Goal: Check status: Check status

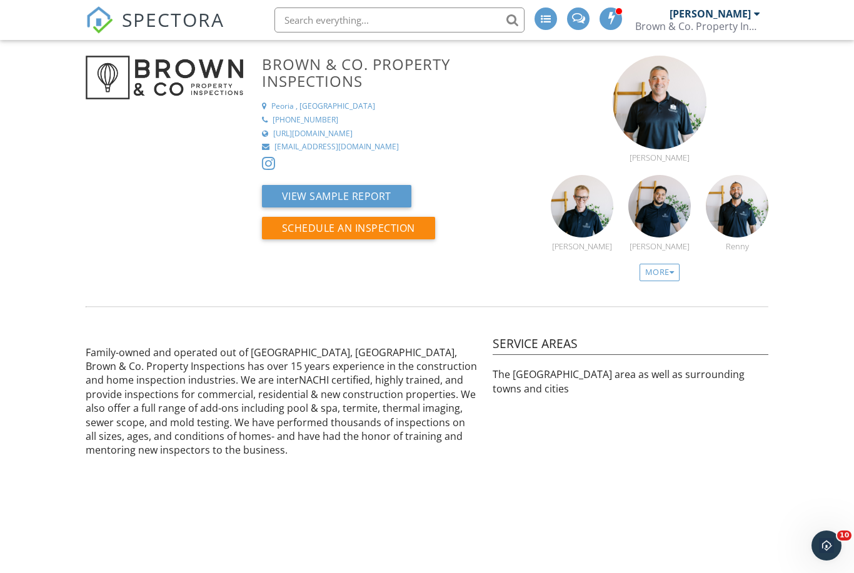
click at [171, 11] on span "SPECTORA" at bounding box center [173, 19] width 103 height 26
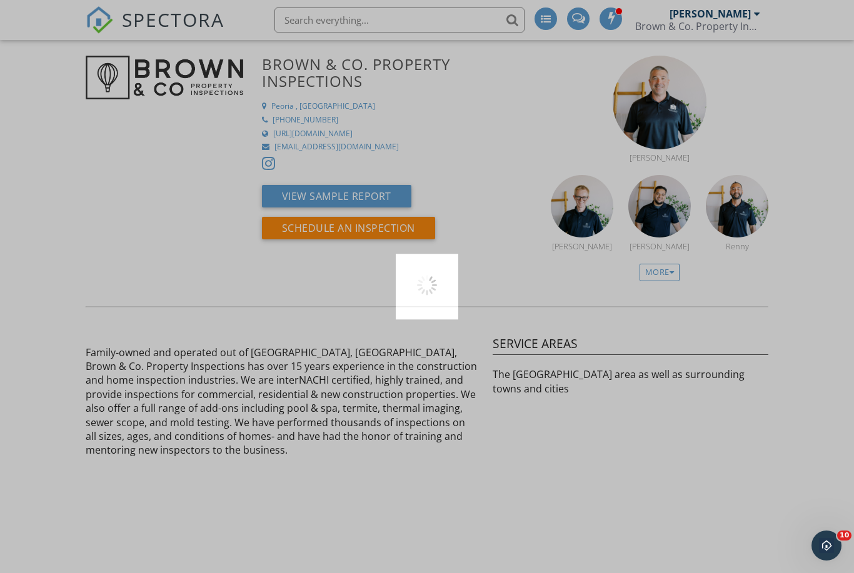
click at [165, 31] on div at bounding box center [427, 286] width 854 height 573
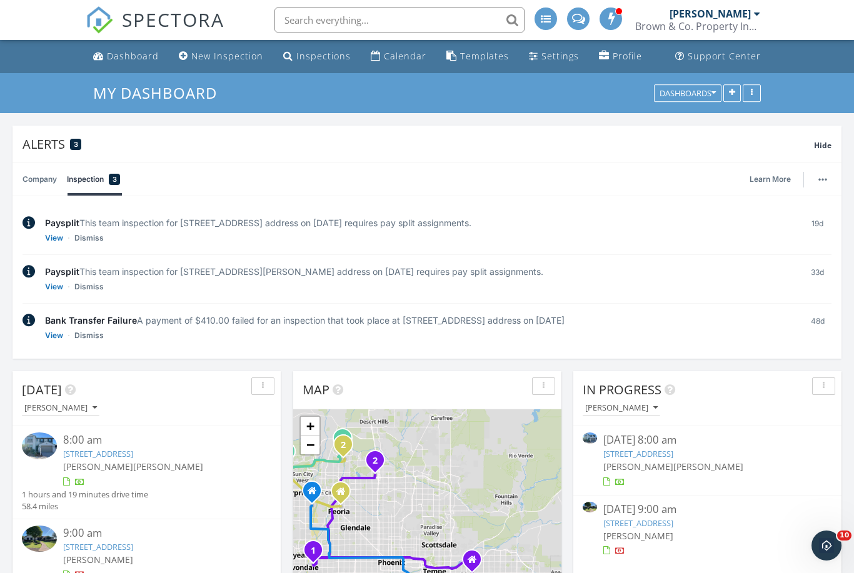
click at [133, 546] on link "21109 S 221st Pl, Queen Creek, AZ 85142" at bounding box center [98, 546] width 70 height 11
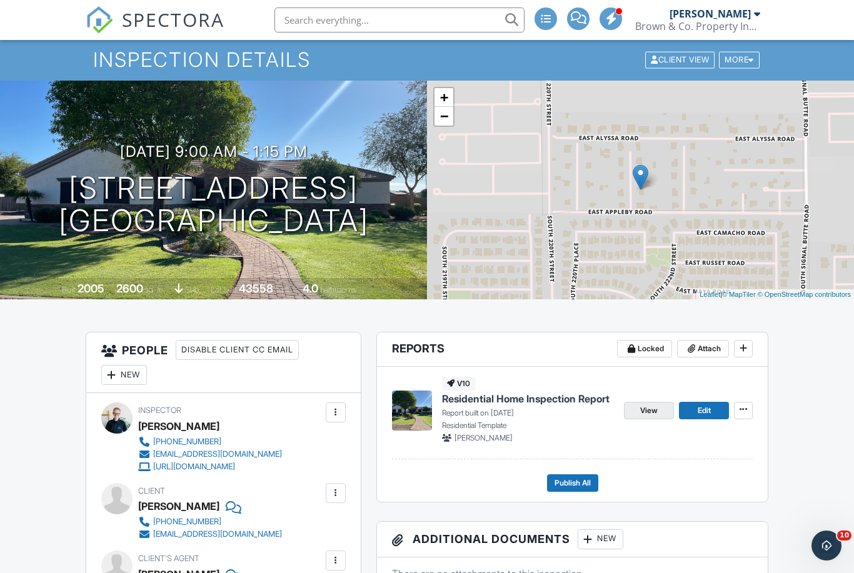
click at [648, 406] on span "View" at bounding box center [649, 411] width 18 height 13
click at [645, 406] on span "View" at bounding box center [649, 411] width 18 height 13
